Goal: Information Seeking & Learning: Learn about a topic

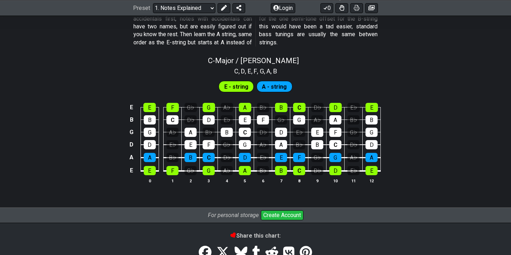
scroll to position [675, 0]
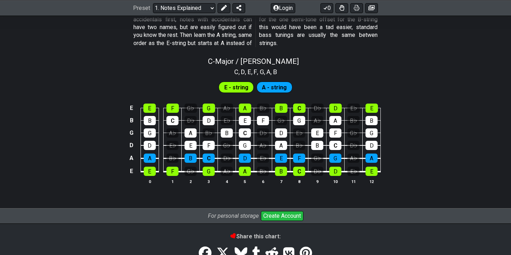
click at [264, 88] on span "A - string" at bounding box center [274, 87] width 25 height 10
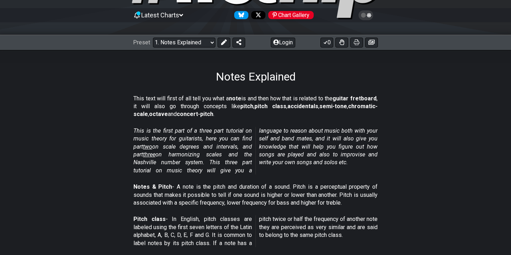
scroll to position [0, 0]
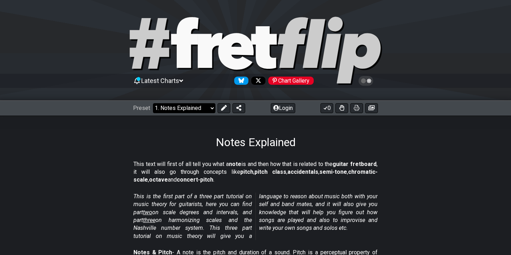
click at [186, 109] on select "Welcome to #fretflip! Initial Preset Custom Preset Minor Pentatonic Major Penta…" at bounding box center [184, 108] width 62 height 10
click at [153, 103] on select "Welcome to #fretflip! Initial Preset Custom Preset Minor Pentatonic Major Penta…" at bounding box center [184, 108] width 62 height 10
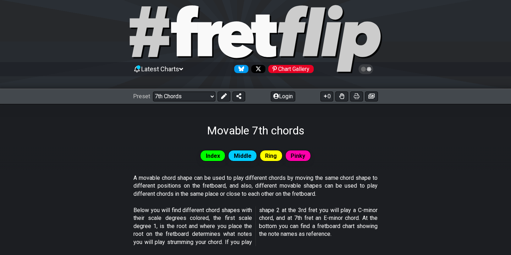
scroll to position [6, 0]
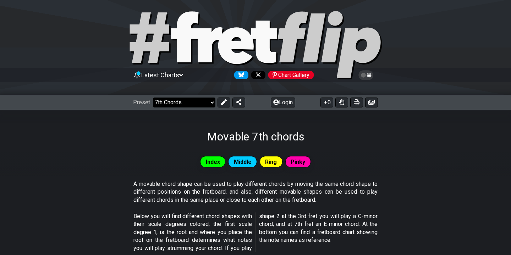
click at [197, 102] on select "Welcome to #fretflip! Initial Preset Custom Preset Minor Pentatonic Major Penta…" at bounding box center [184, 102] width 62 height 10
click at [153, 97] on select "Welcome to #fretflip! Initial Preset Custom Preset Minor Pentatonic Major Penta…" at bounding box center [184, 102] width 62 height 10
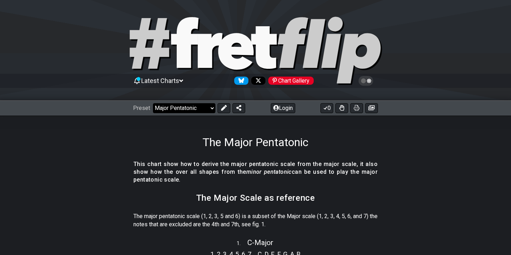
click at [193, 108] on select "Welcome to #fretflip! Initial Preset Custom Preset Minor Pentatonic Major Penta…" at bounding box center [184, 108] width 62 height 10
click at [153, 103] on select "Welcome to #fretflip! Initial Preset Custom Preset Minor Pentatonic Major Penta…" at bounding box center [184, 108] width 62 height 10
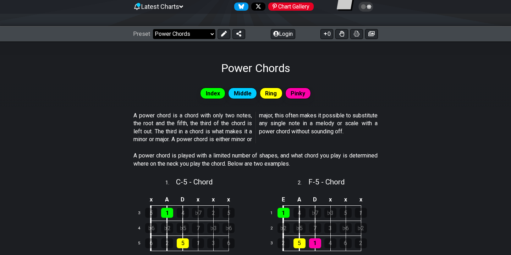
scroll to position [71, 0]
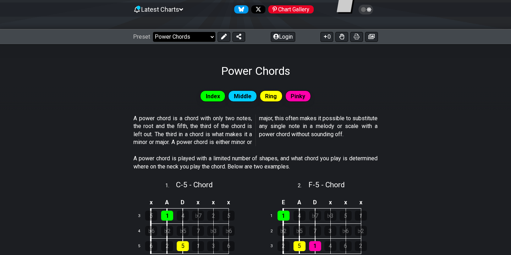
click at [194, 36] on select "Welcome to #fretflip! Initial Preset Custom Preset Minor Pentatonic Major Penta…" at bounding box center [184, 37] width 62 height 10
click at [153, 32] on select "Welcome to #fretflip! Initial Preset Custom Preset Minor Pentatonic Major Penta…" at bounding box center [184, 37] width 62 height 10
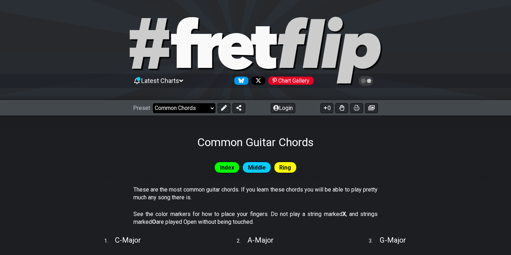
click at [197, 111] on select "Welcome to #fretflip! Initial Preset Custom Preset Minor Pentatonic Major Penta…" at bounding box center [184, 108] width 62 height 10
click at [153, 103] on select "Welcome to #fretflip! Initial Preset Custom Preset Minor Pentatonic Major Penta…" at bounding box center [184, 108] width 62 height 10
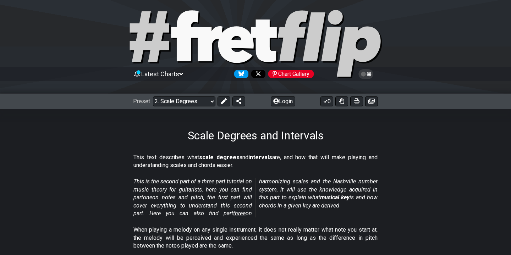
scroll to position [13, 0]
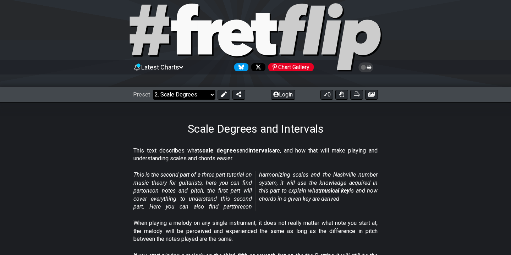
click at [184, 97] on select "Welcome to #fretflip! Initial Preset Custom Preset Minor Pentatonic Major Penta…" at bounding box center [184, 95] width 62 height 10
click at [153, 90] on select "Welcome to #fretflip! Initial Preset Custom Preset Minor Pentatonic Major Penta…" at bounding box center [184, 95] width 62 height 10
select select "/welcome"
select select "C"
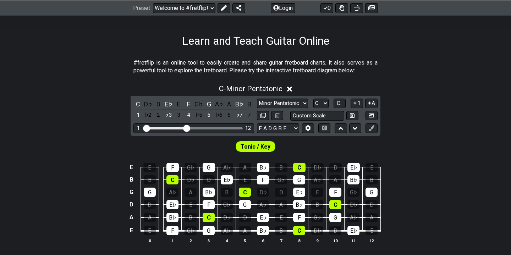
scroll to position [105, 0]
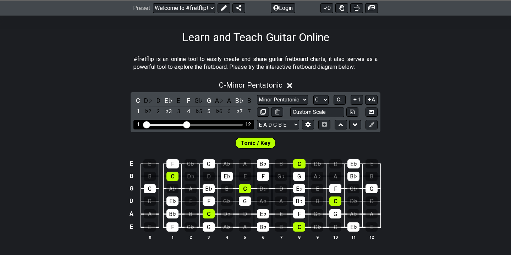
drag, startPoint x: 171, startPoint y: 122, endPoint x: 190, endPoint y: 121, distance: 19.2
click at [190, 121] on div "1 12" at bounding box center [193, 125] width 121 height 10
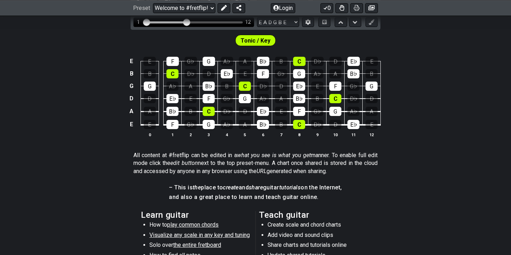
scroll to position [208, 0]
